Goal: Transaction & Acquisition: Subscribe to service/newsletter

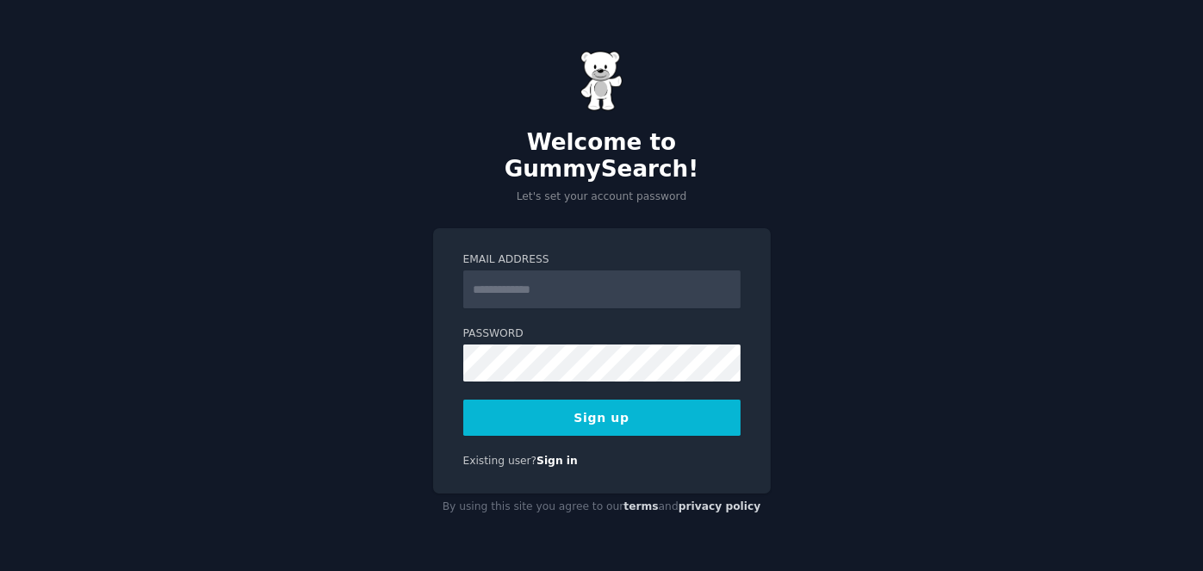
click at [565, 270] on input "Email Address" at bounding box center [601, 289] width 277 height 38
type input "**********"
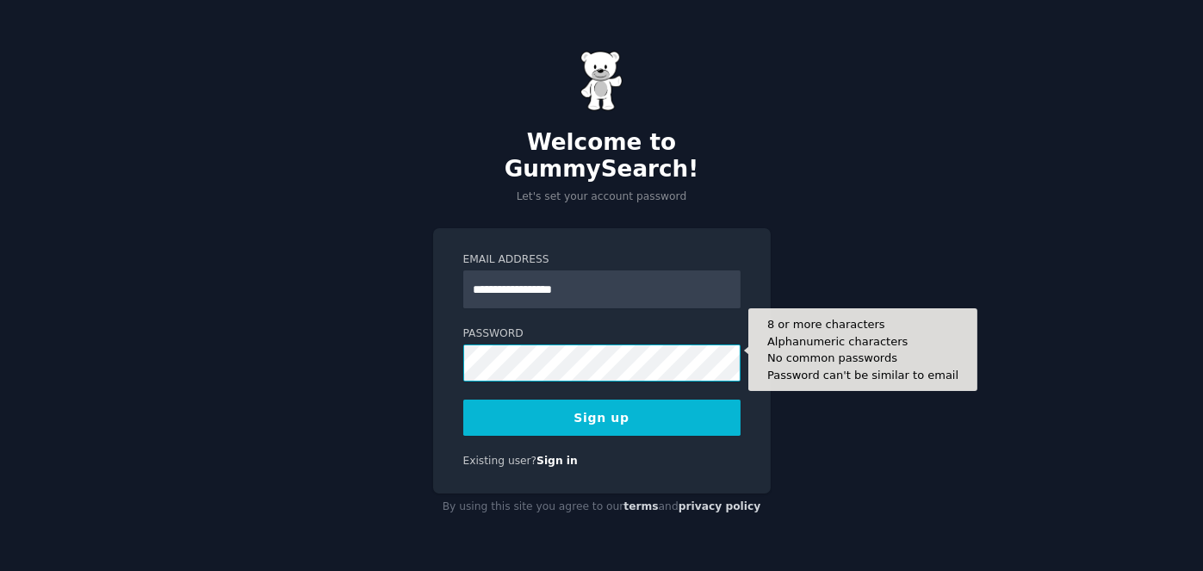
click at [463, 400] on button "Sign up" at bounding box center [601, 418] width 277 height 36
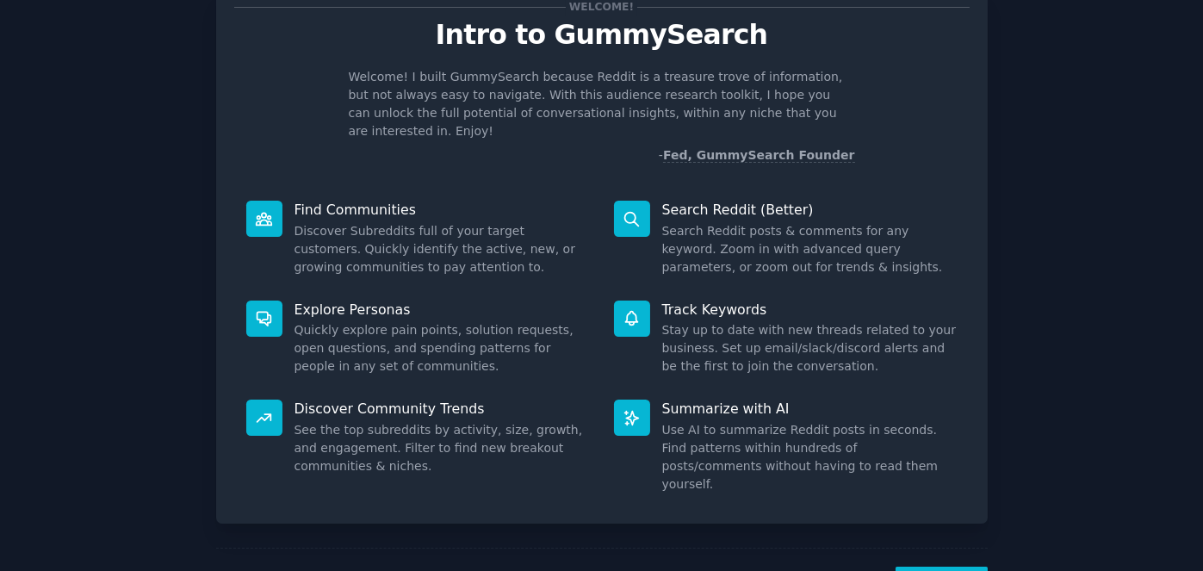
scroll to position [102, 0]
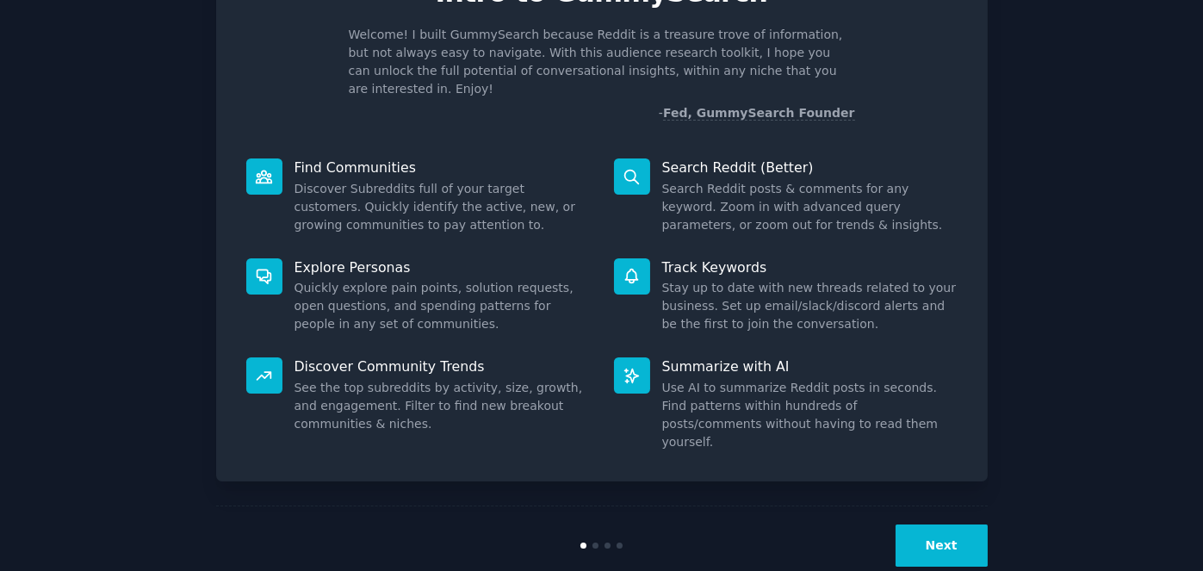
click at [922, 524] on button "Next" at bounding box center [941, 545] width 92 height 42
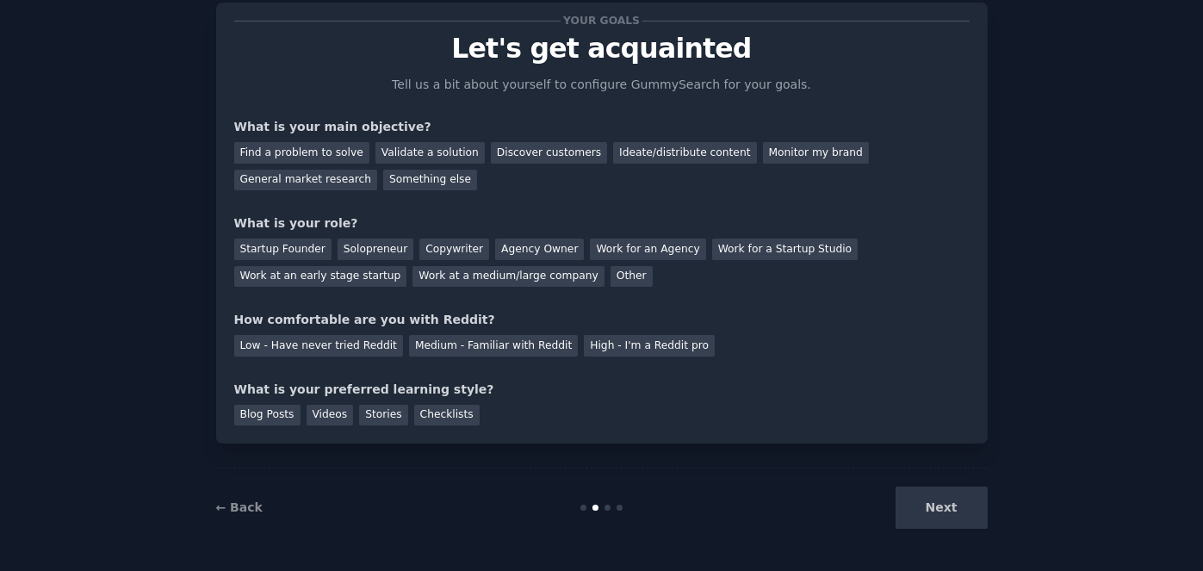
scroll to position [45, 0]
click at [922, 511] on div "Next" at bounding box center [858, 508] width 257 height 42
click at [926, 506] on div "Next" at bounding box center [858, 508] width 257 height 42
click at [948, 506] on div "Next" at bounding box center [858, 508] width 257 height 42
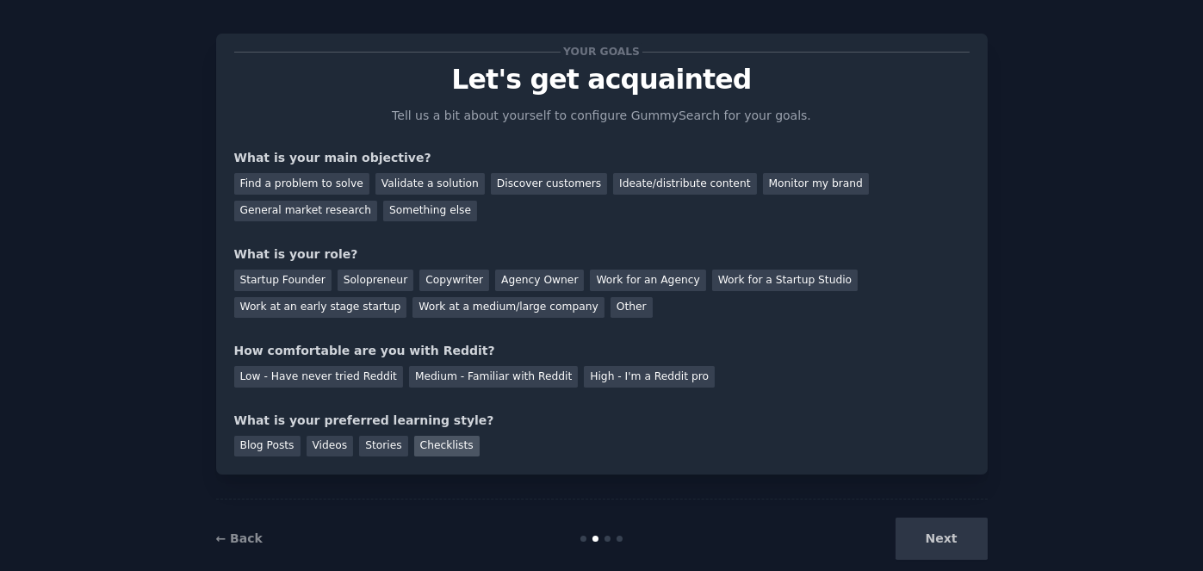
scroll to position [0, 0]
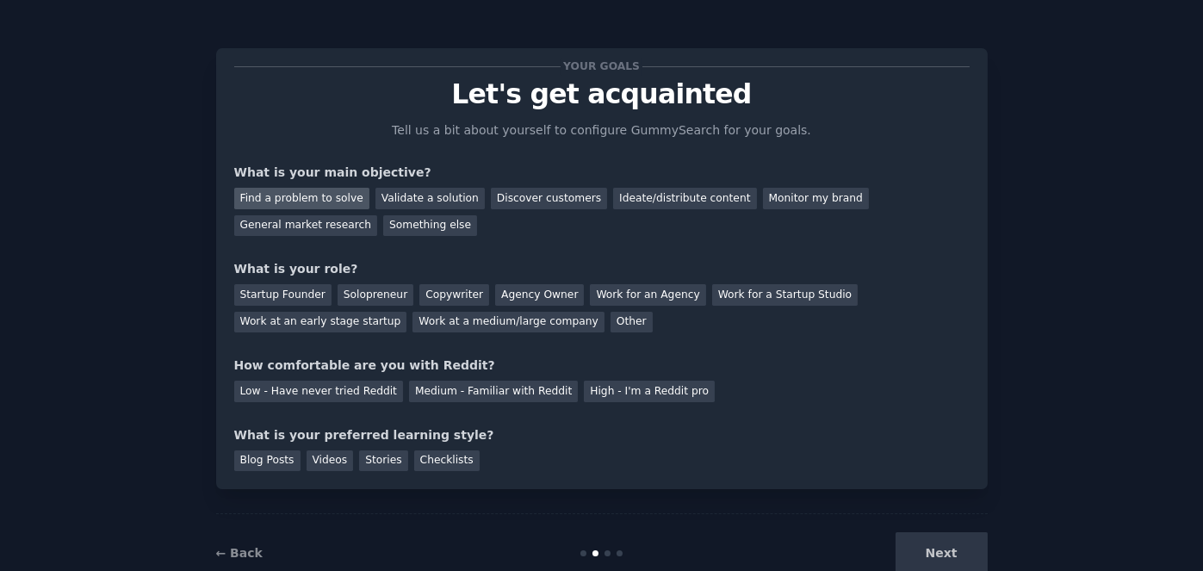
click at [288, 193] on div "Find a problem to solve" at bounding box center [301, 199] width 135 height 22
click at [314, 202] on div "Find a problem to solve" at bounding box center [301, 199] width 135 height 22
click at [327, 199] on div "Find a problem to solve" at bounding box center [301, 199] width 135 height 22
click at [365, 154] on div "Your goals Let's get acquainted Tell us a bit about yourself to configure Gummy…" at bounding box center [601, 268] width 735 height 405
click at [393, 202] on div "Validate a solution" at bounding box center [429, 199] width 109 height 22
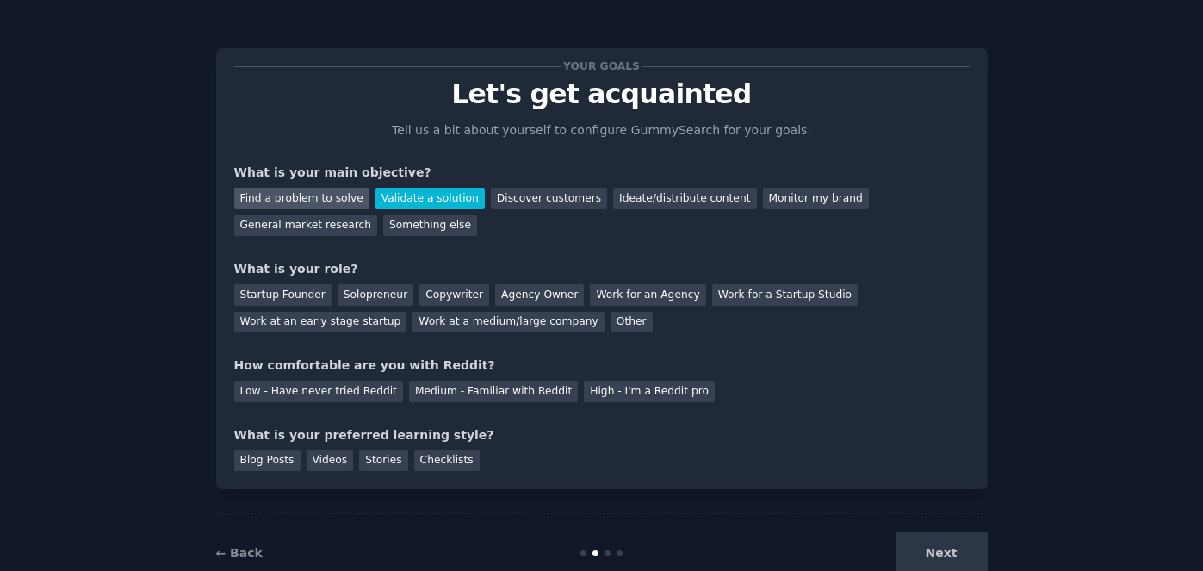
click at [311, 188] on div "Find a problem to solve" at bounding box center [301, 199] width 135 height 22
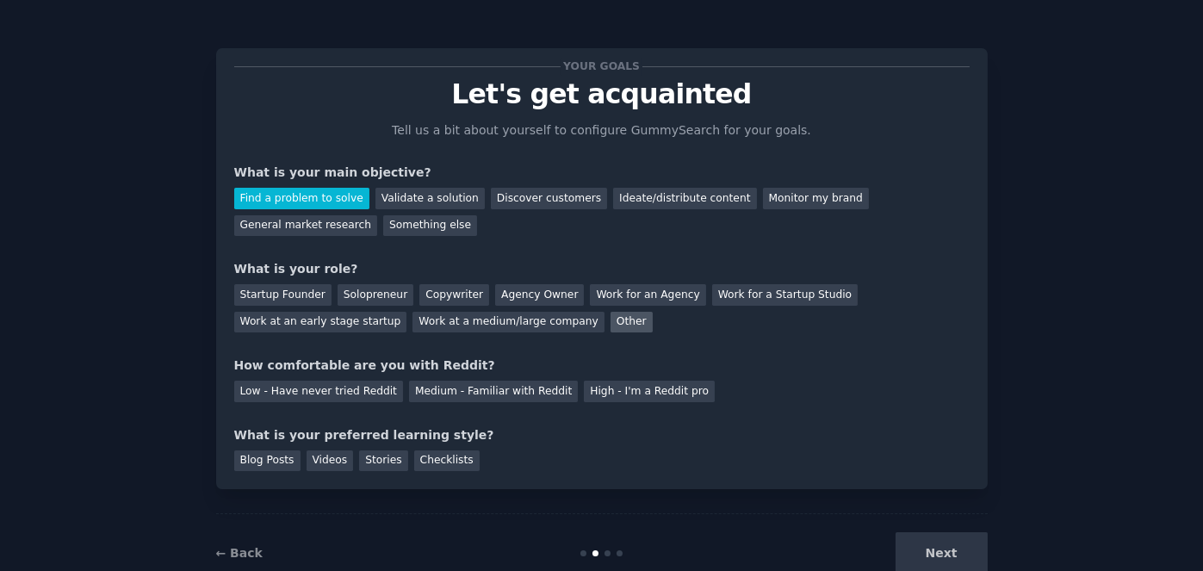
click at [610, 317] on div "Other" at bounding box center [631, 323] width 42 height 22
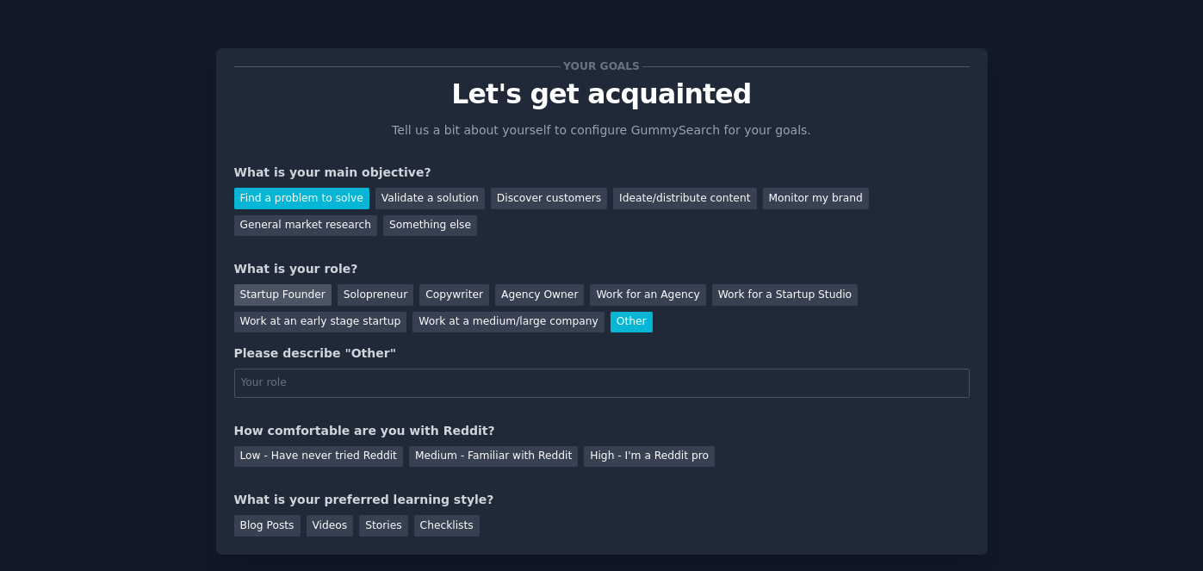
click at [263, 292] on div "Startup Founder" at bounding box center [282, 295] width 97 height 22
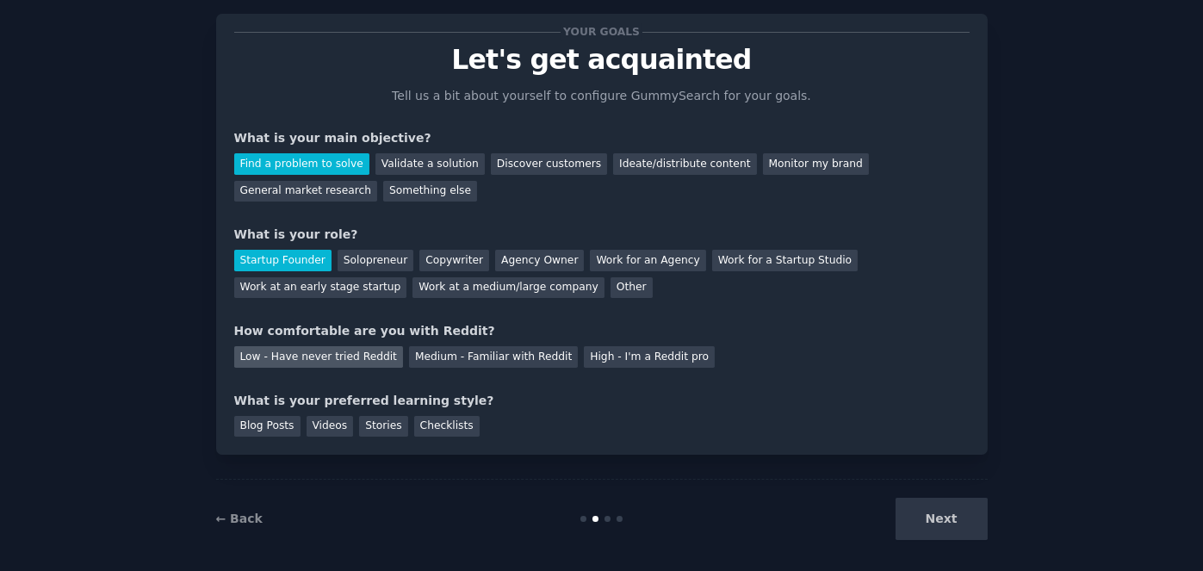
scroll to position [45, 0]
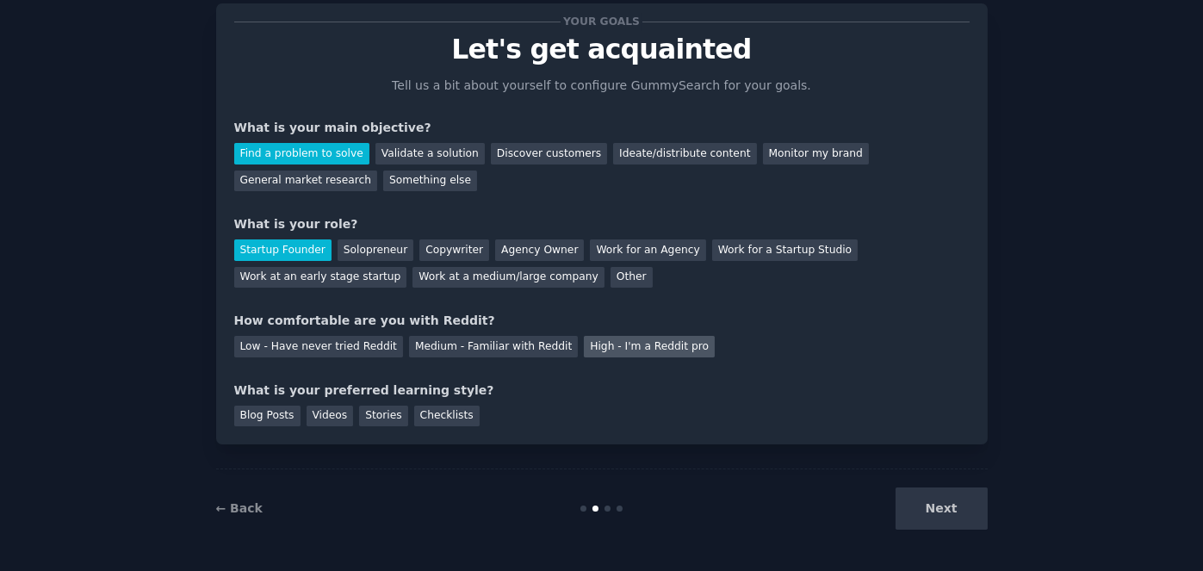
click at [608, 345] on div "High - I'm a Reddit pro" at bounding box center [649, 347] width 131 height 22
click at [314, 417] on div "Videos" at bounding box center [330, 417] width 47 height 22
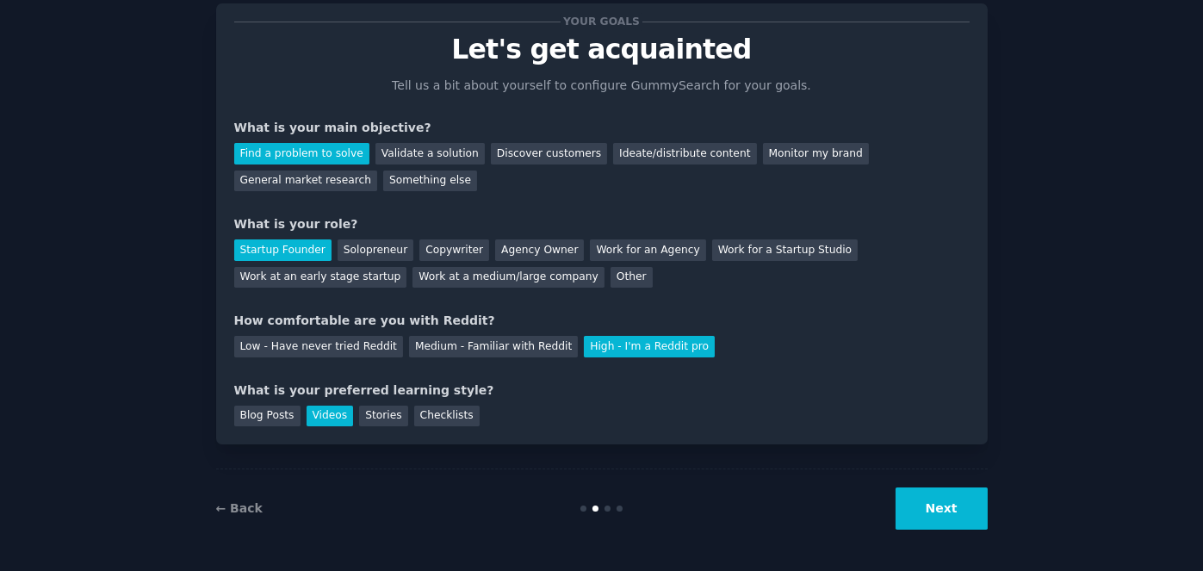
click at [964, 504] on button "Next" at bounding box center [941, 508] width 92 height 42
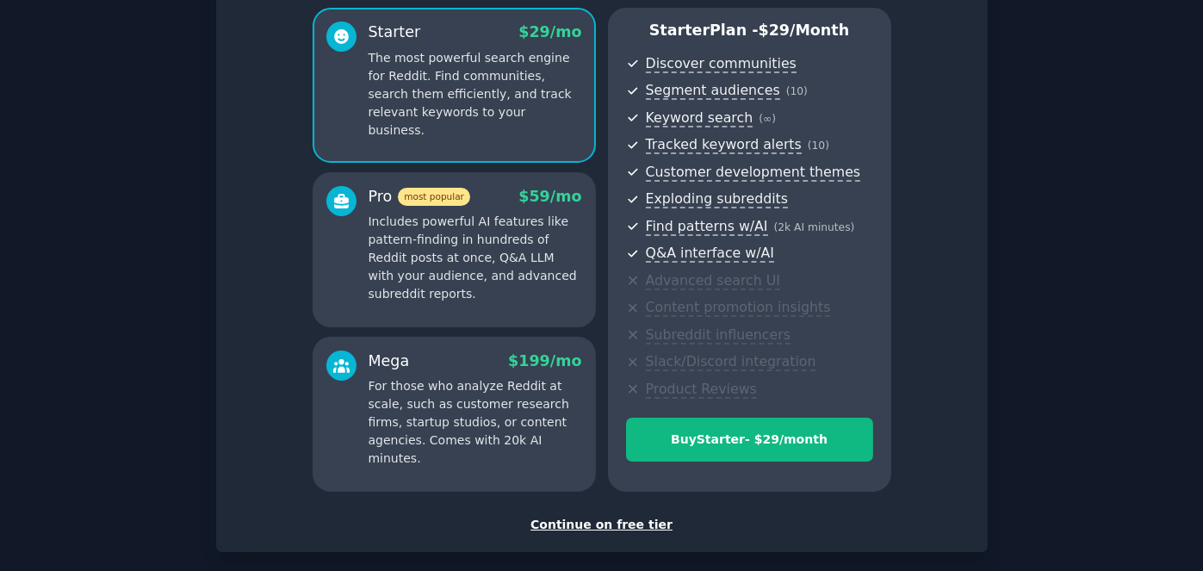
scroll to position [172, 0]
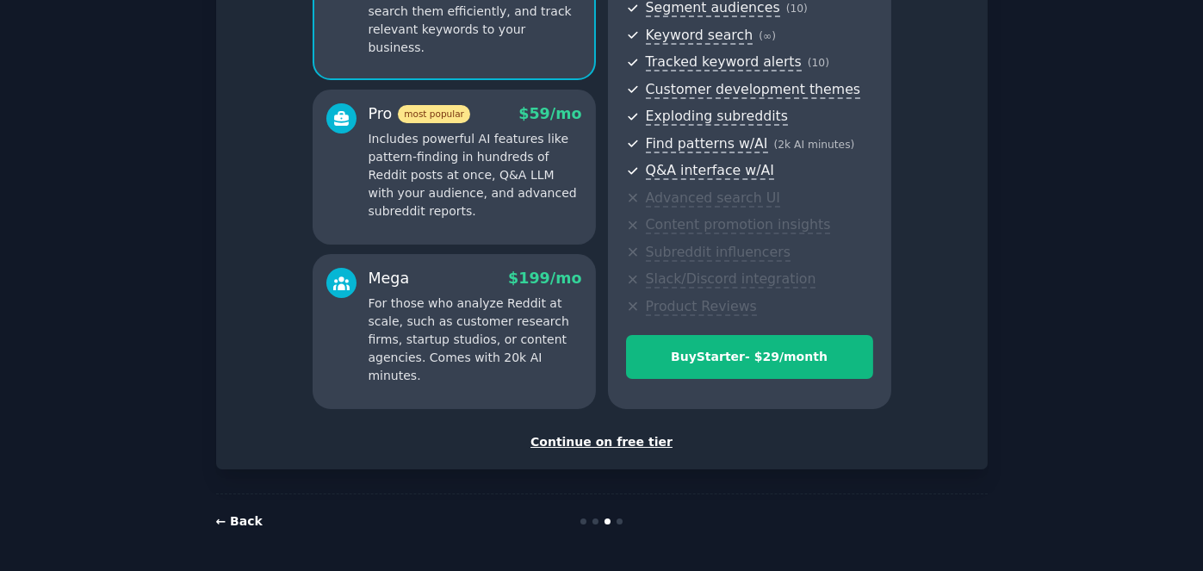
click at [236, 514] on link "← Back" at bounding box center [239, 521] width 46 height 14
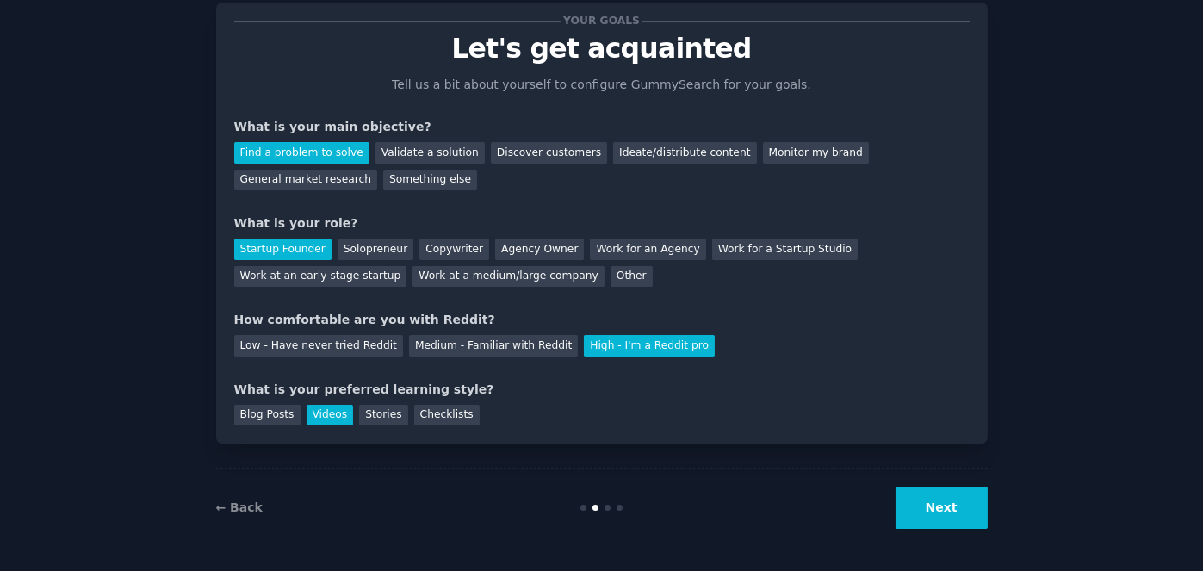
scroll to position [45, 0]
click at [292, 343] on div "Low - Have never tried Reddit" at bounding box center [318, 347] width 169 height 22
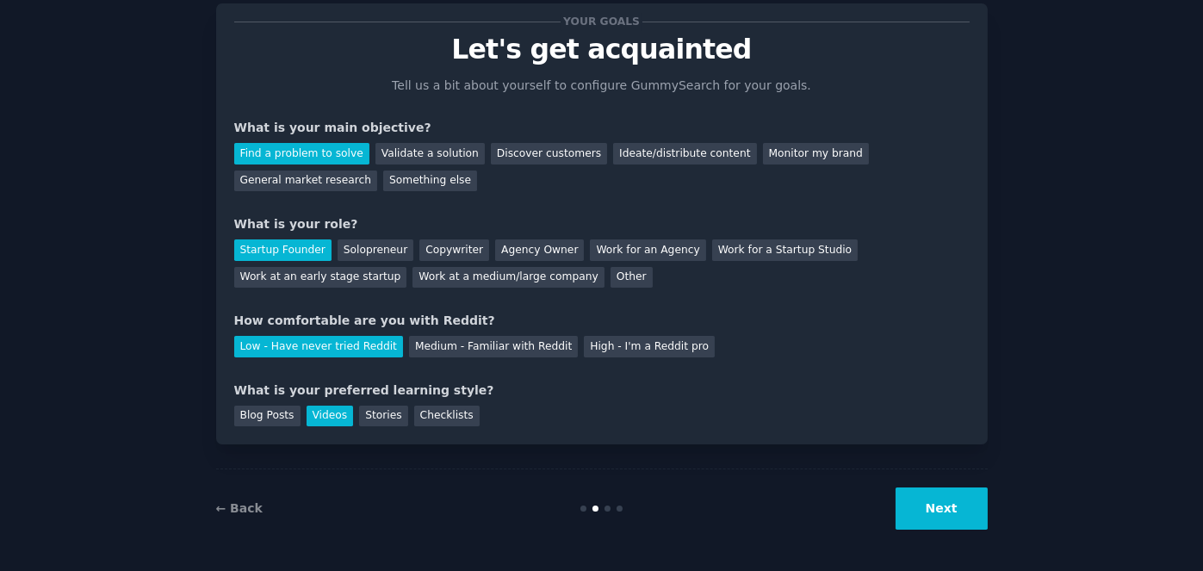
click at [953, 497] on button "Next" at bounding box center [941, 508] width 92 height 42
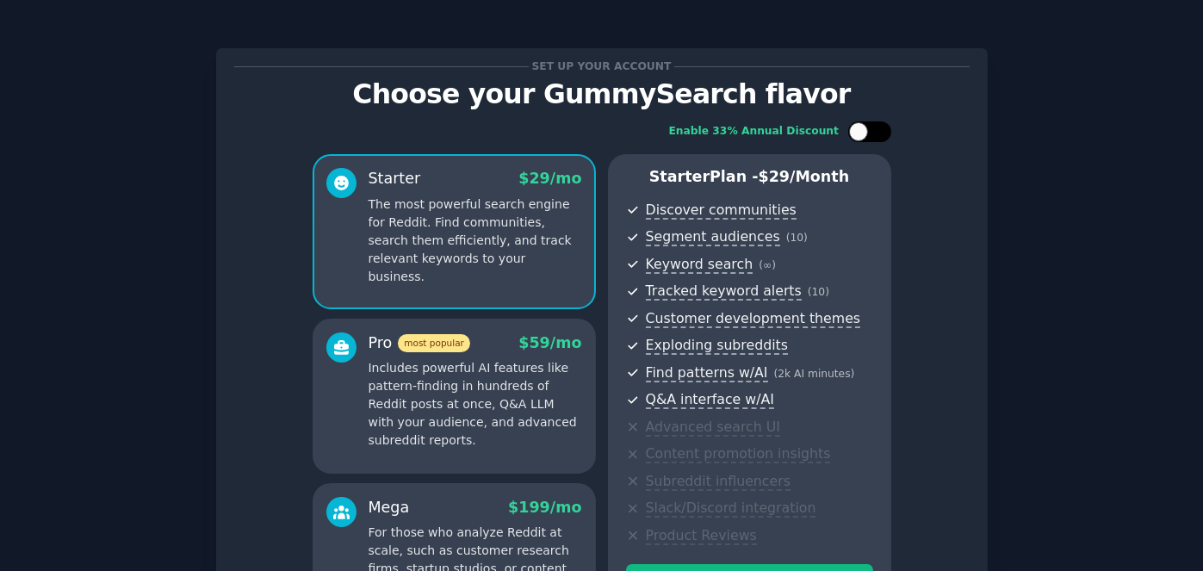
click at [870, 124] on div at bounding box center [869, 131] width 43 height 21
click at [865, 136] on div at bounding box center [869, 131] width 43 height 21
checkbox input "false"
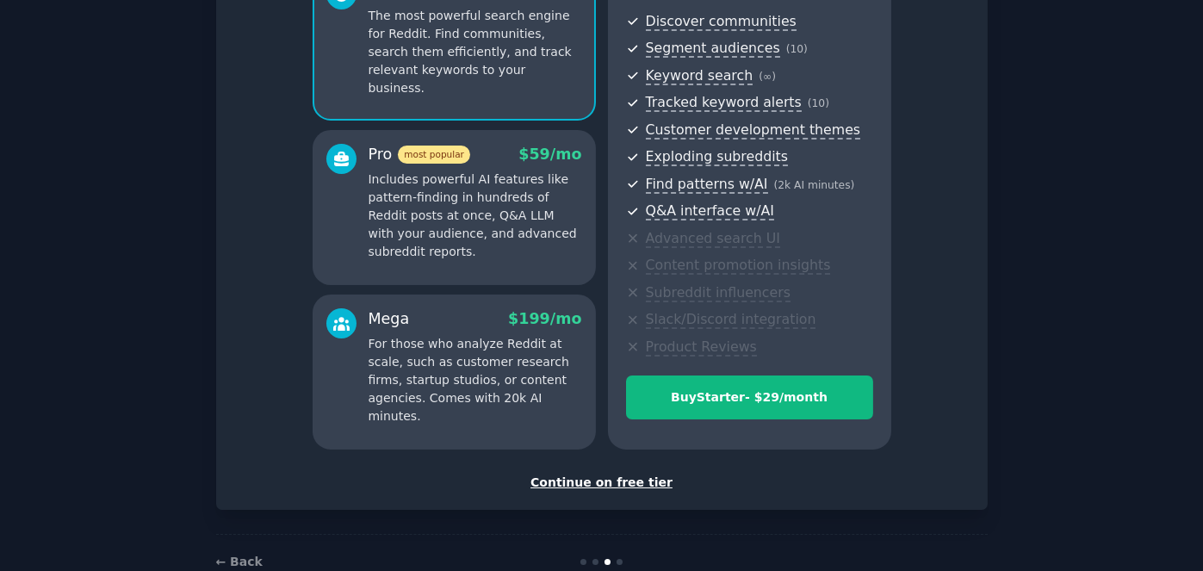
scroll to position [229, 0]
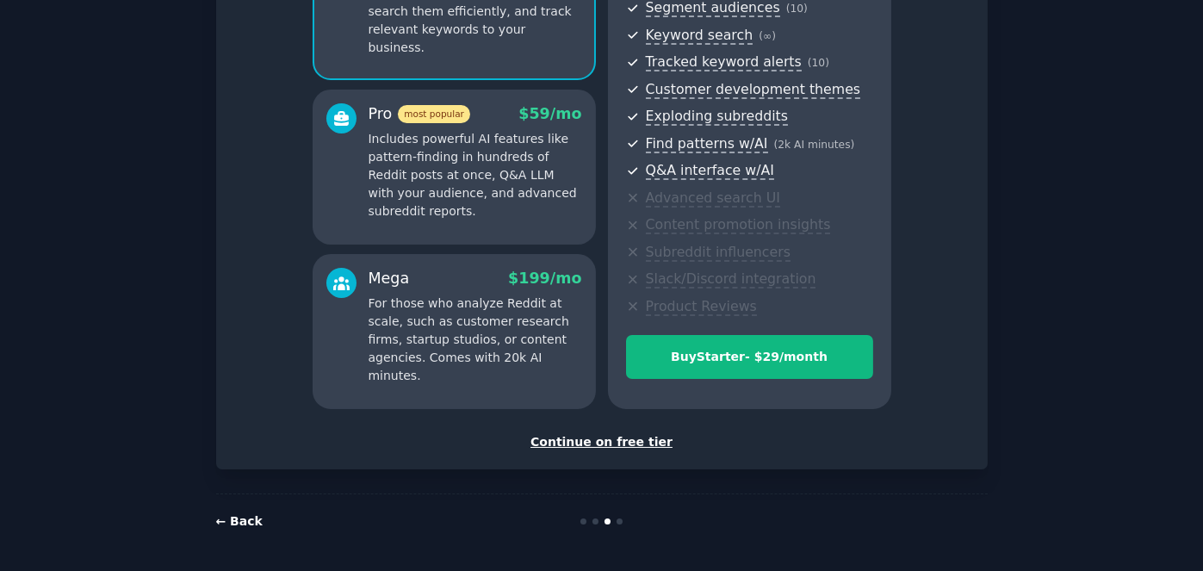
click at [246, 519] on link "← Back" at bounding box center [239, 521] width 46 height 14
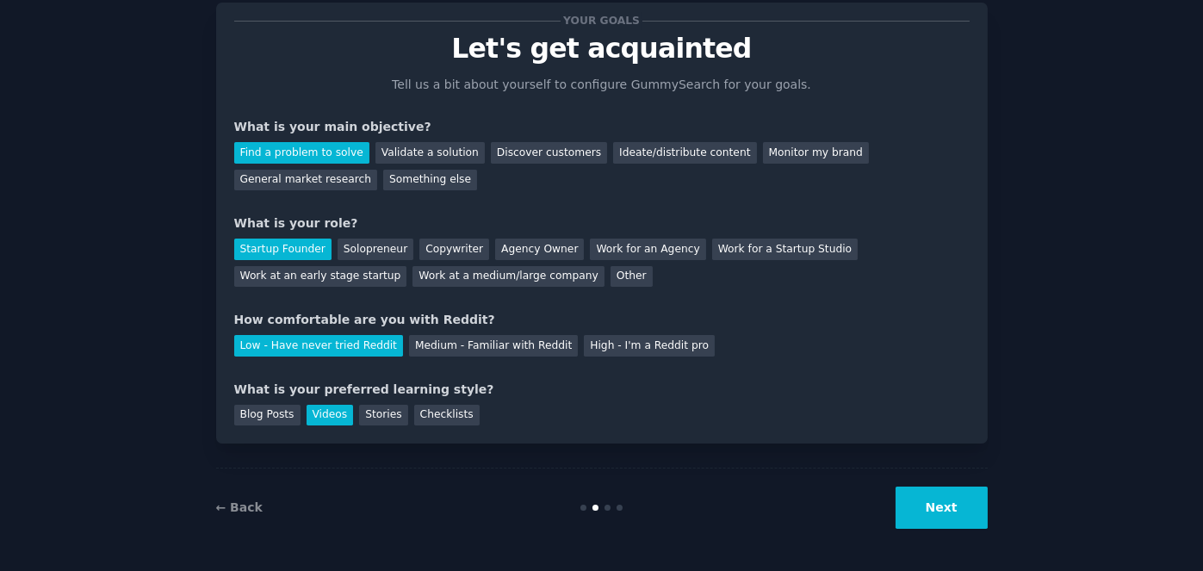
scroll to position [45, 0]
click at [321, 347] on div "Low - Have never tried Reddit" at bounding box center [318, 347] width 169 height 22
click at [617, 512] on div "← Back Next" at bounding box center [601, 507] width 771 height 79
click at [617, 511] on div "← Back Next" at bounding box center [601, 507] width 771 height 79
click at [492, 345] on div "Medium - Familiar with Reddit" at bounding box center [493, 347] width 169 height 22
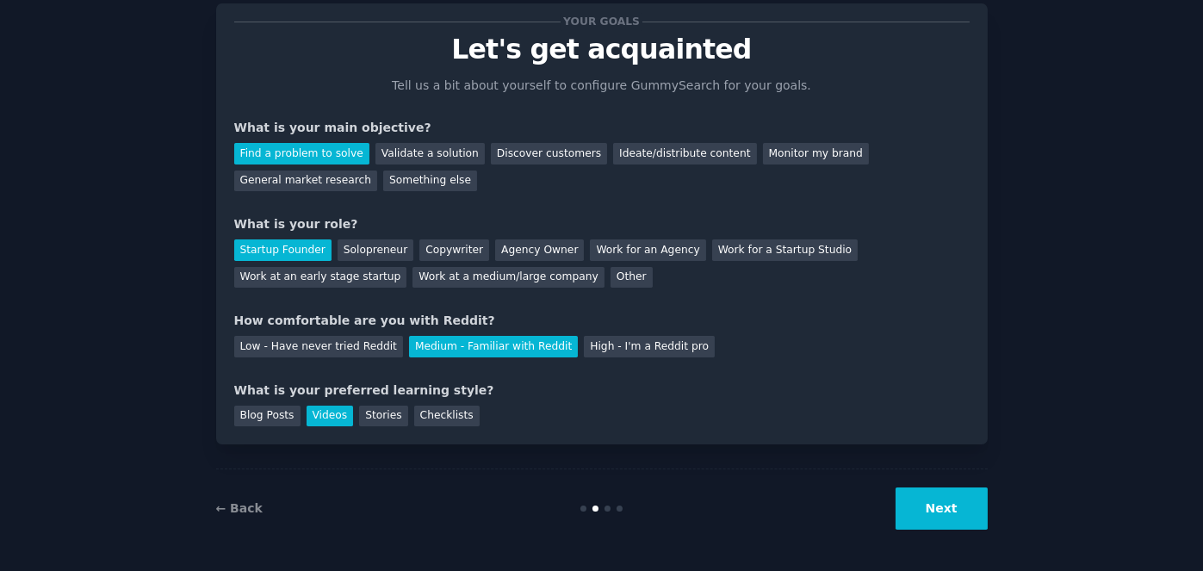
click at [939, 504] on button "Next" at bounding box center [941, 508] width 92 height 42
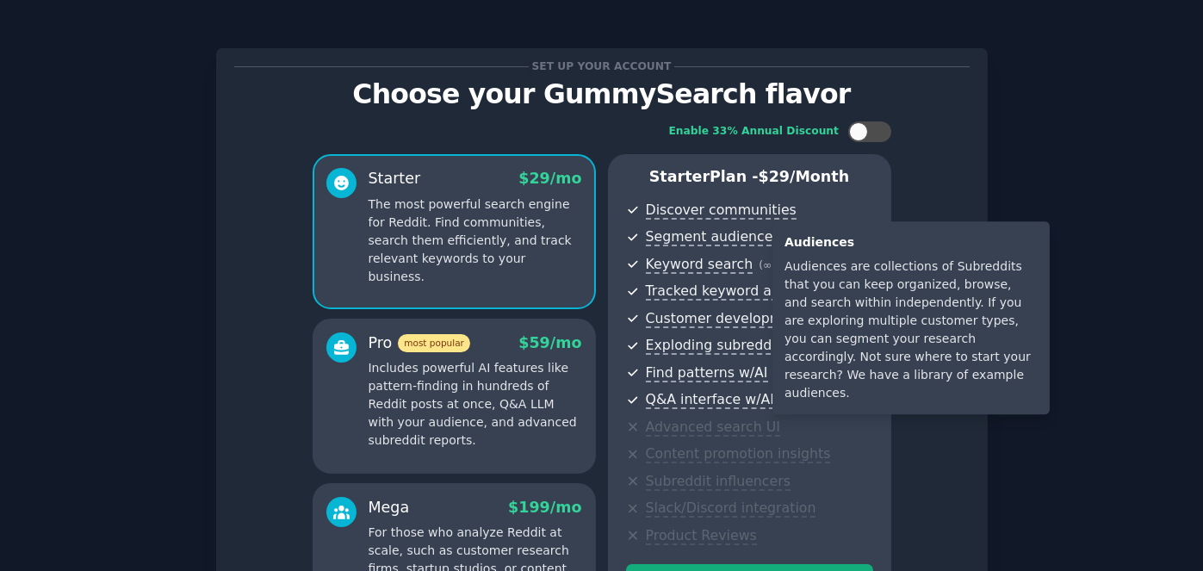
scroll to position [229, 0]
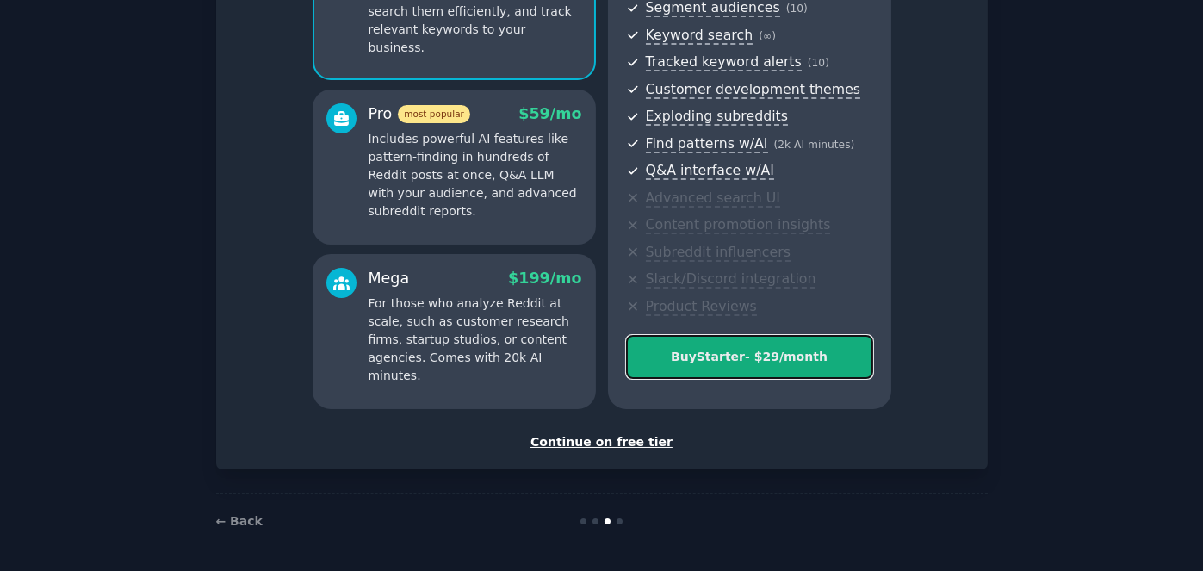
click at [707, 343] on button "Buy Starter - $ 29 /month" at bounding box center [749, 357] width 247 height 44
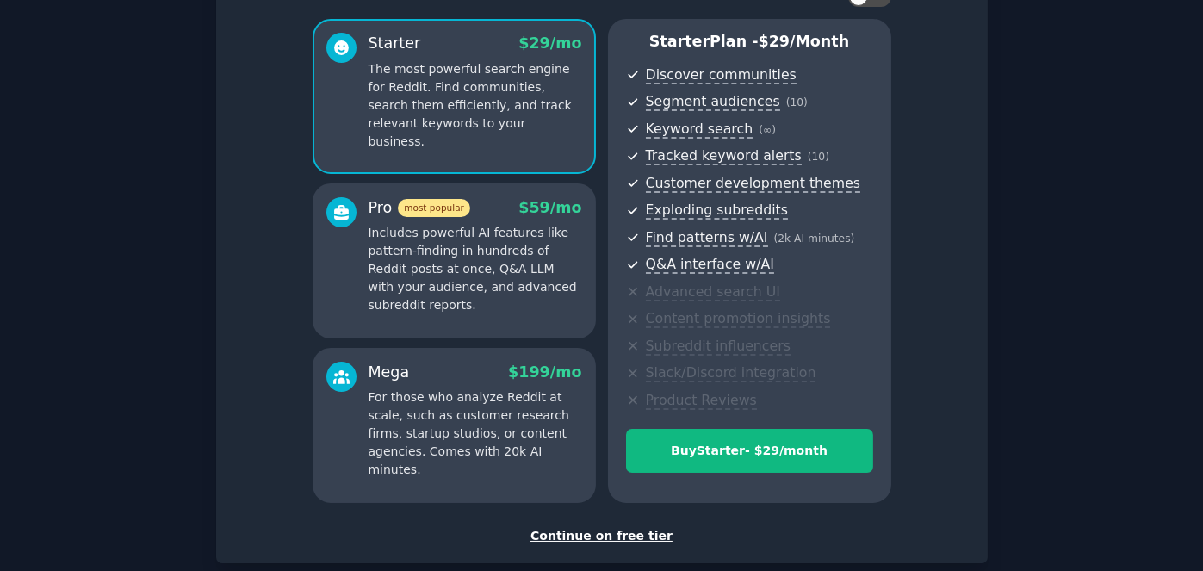
scroll to position [172, 0]
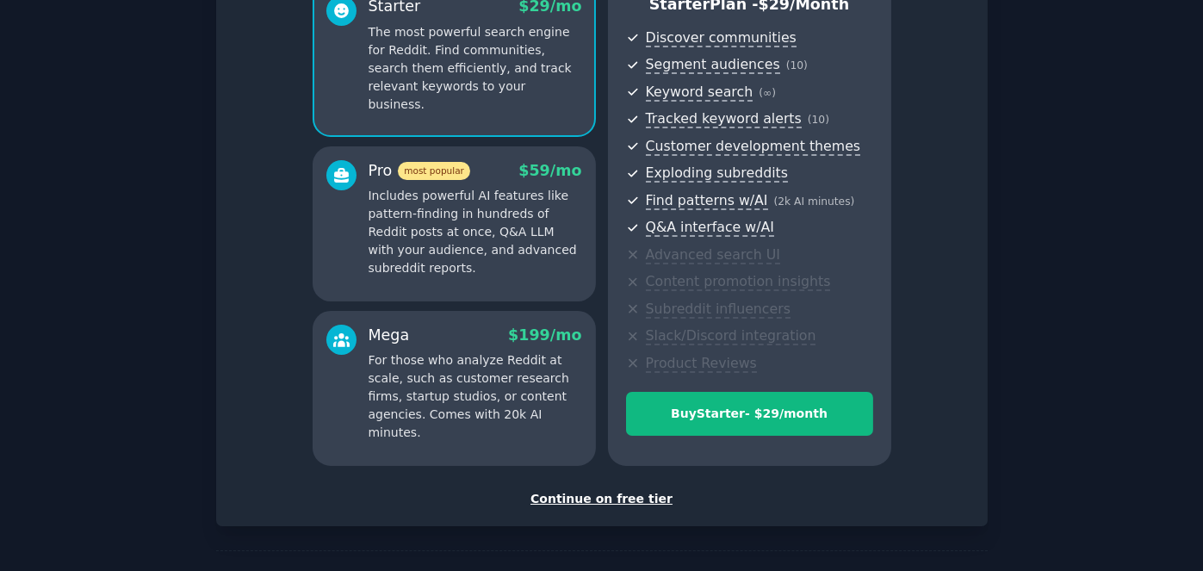
click at [582, 490] on div "Continue on free tier" at bounding box center [601, 499] width 735 height 18
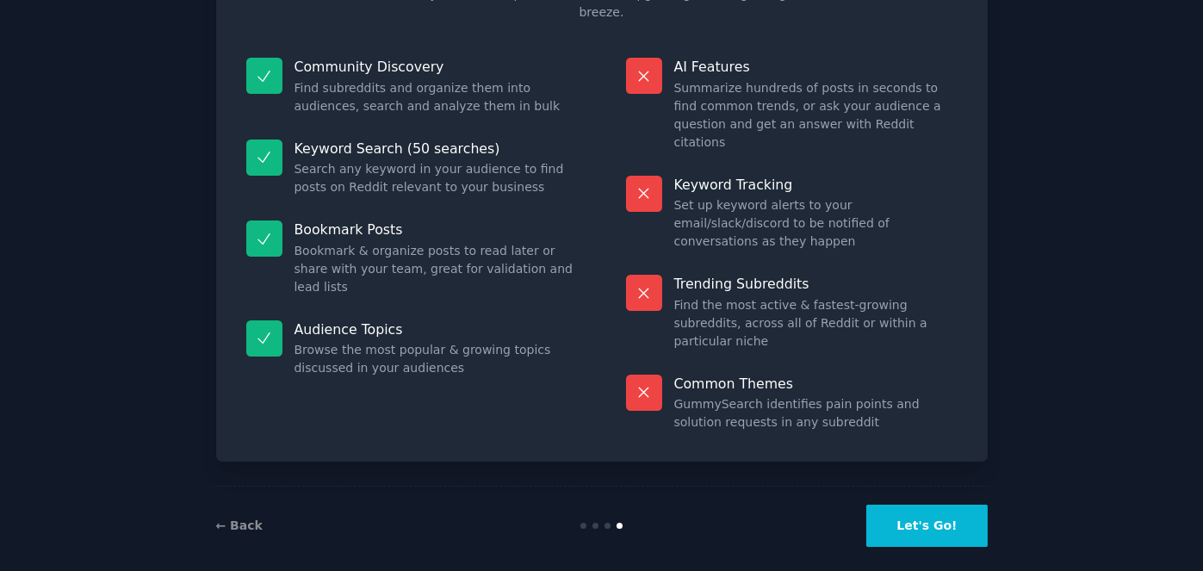
scroll to position [98, 0]
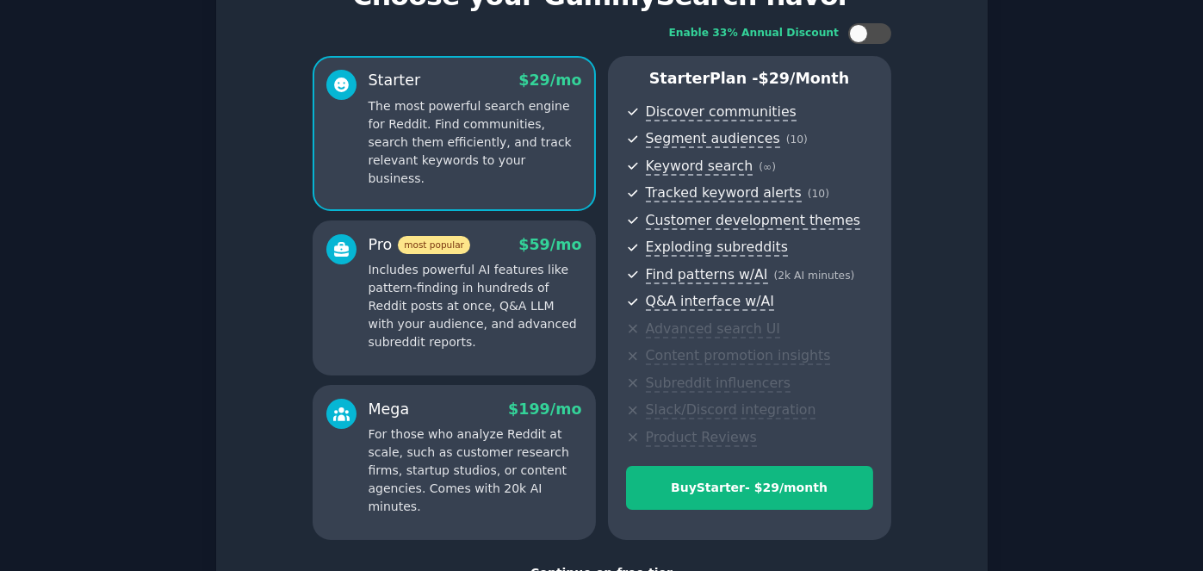
scroll to position [229, 0]
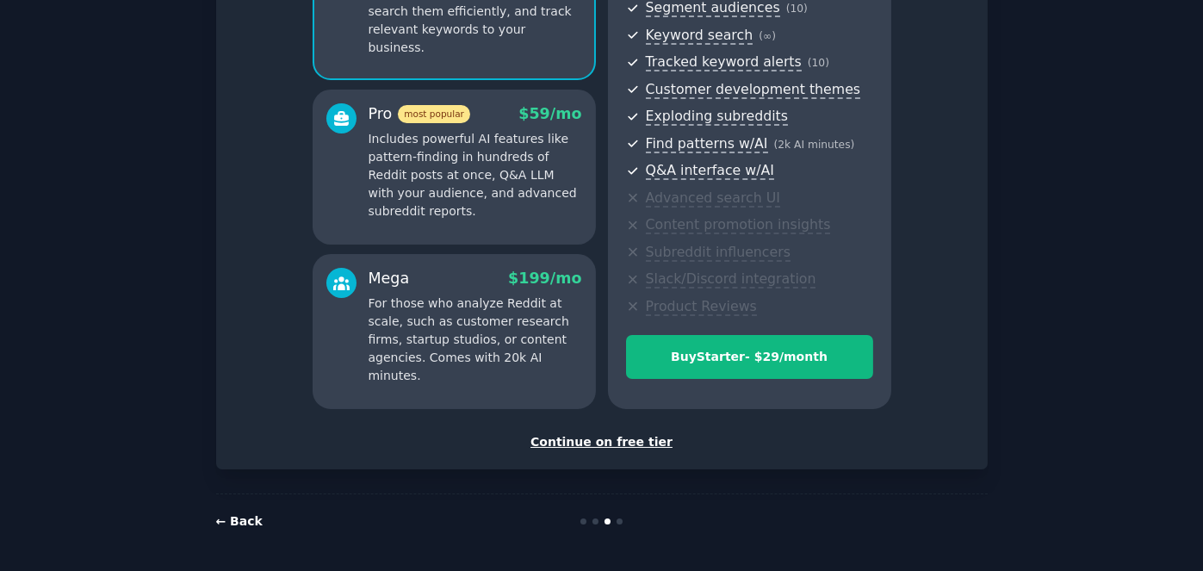
click at [225, 516] on link "← Back" at bounding box center [239, 521] width 46 height 14
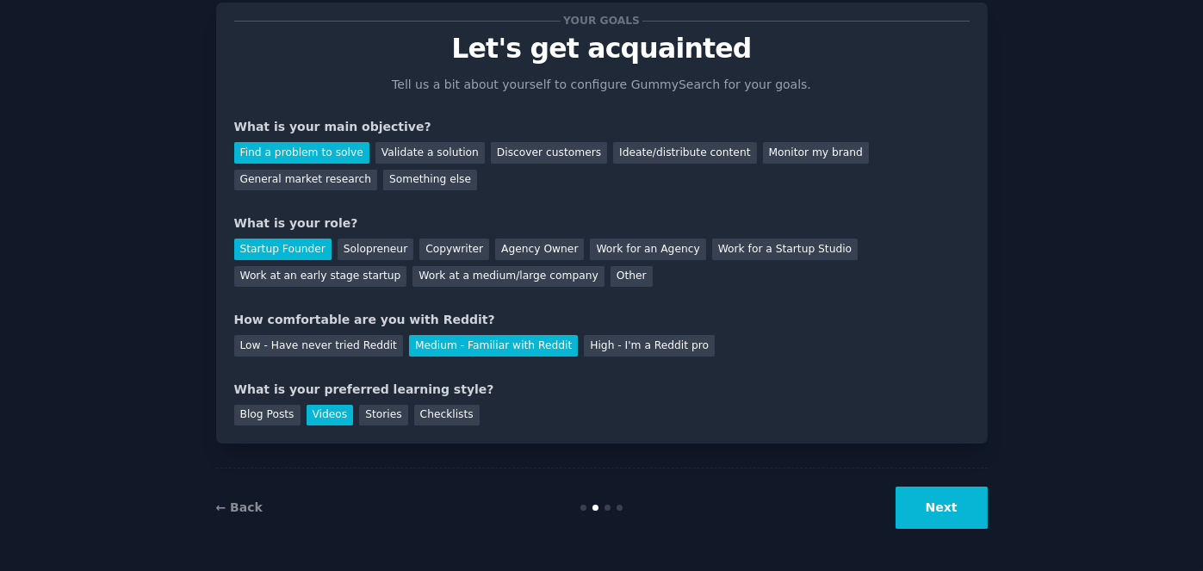
scroll to position [45, 0]
click at [584, 347] on div "High - I'm a Reddit pro" at bounding box center [649, 347] width 131 height 22
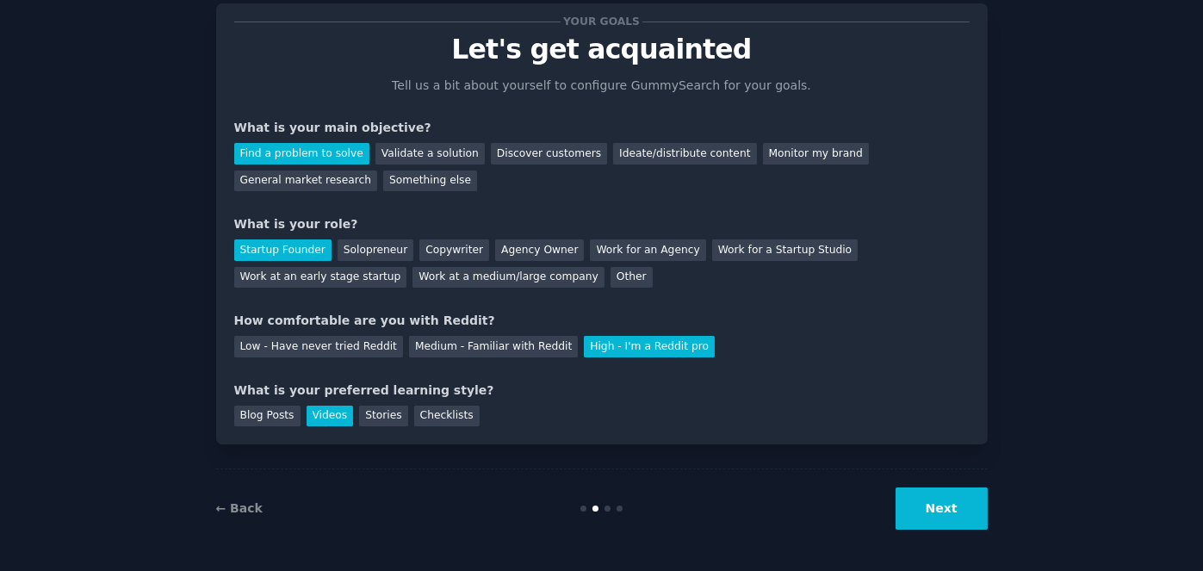
click at [917, 505] on button "Next" at bounding box center [941, 508] width 92 height 42
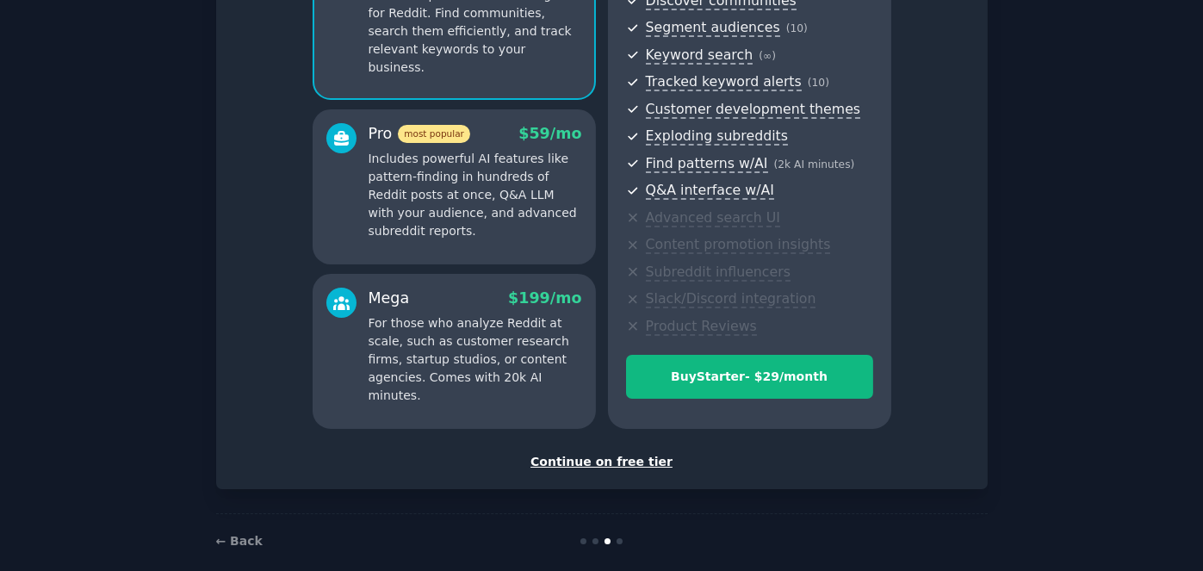
scroll to position [229, 0]
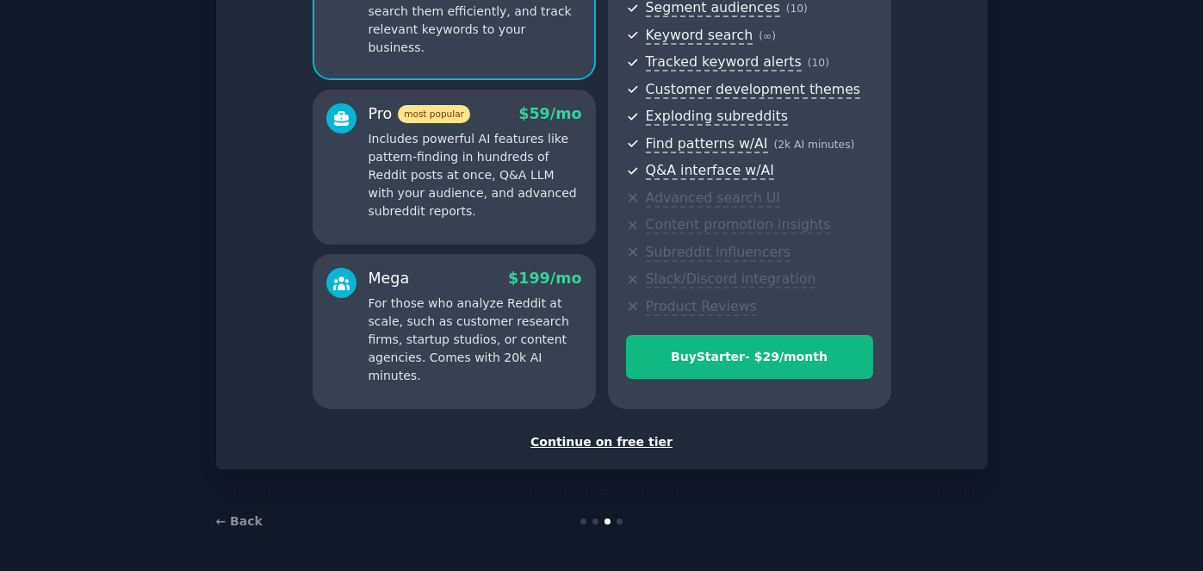
click at [622, 444] on div "Continue on free tier" at bounding box center [601, 442] width 735 height 18
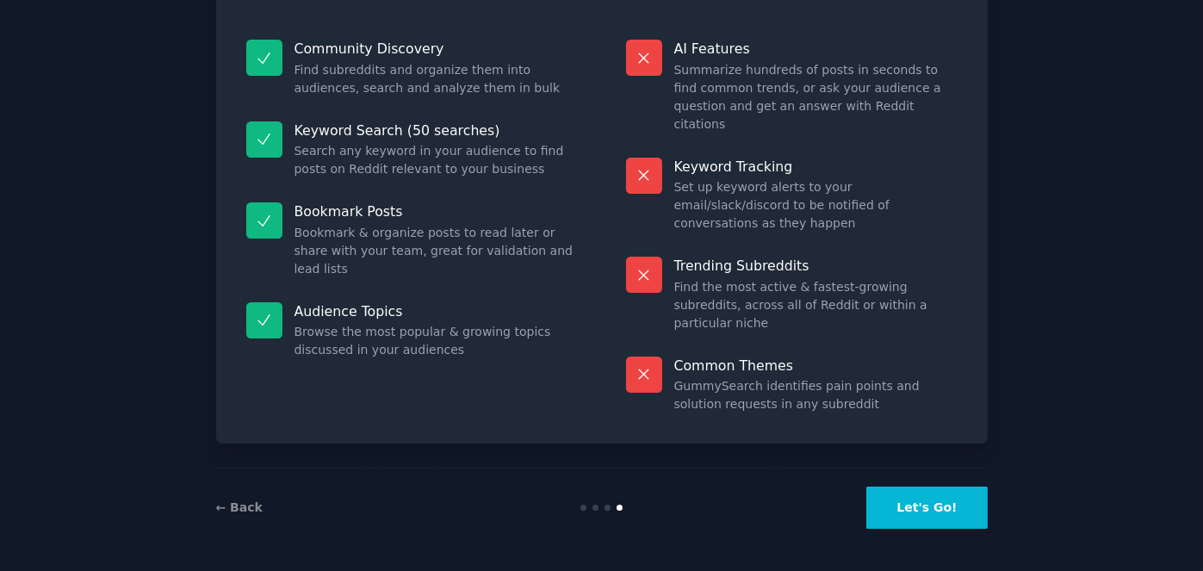
scroll to position [98, 0]
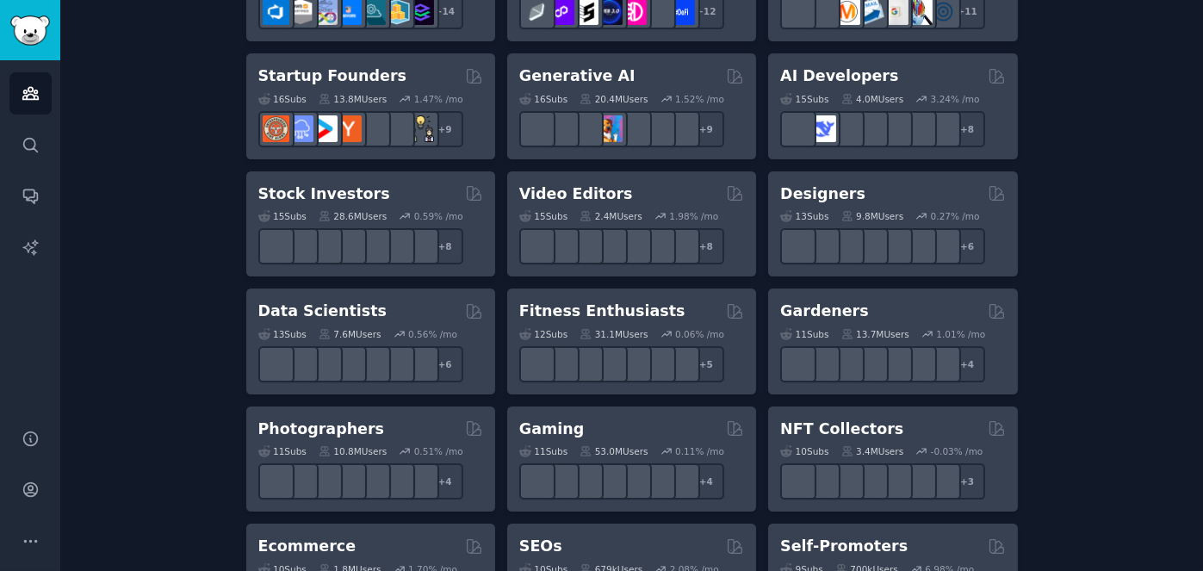
scroll to position [573, 0]
